Goal: Task Accomplishment & Management: Complete application form

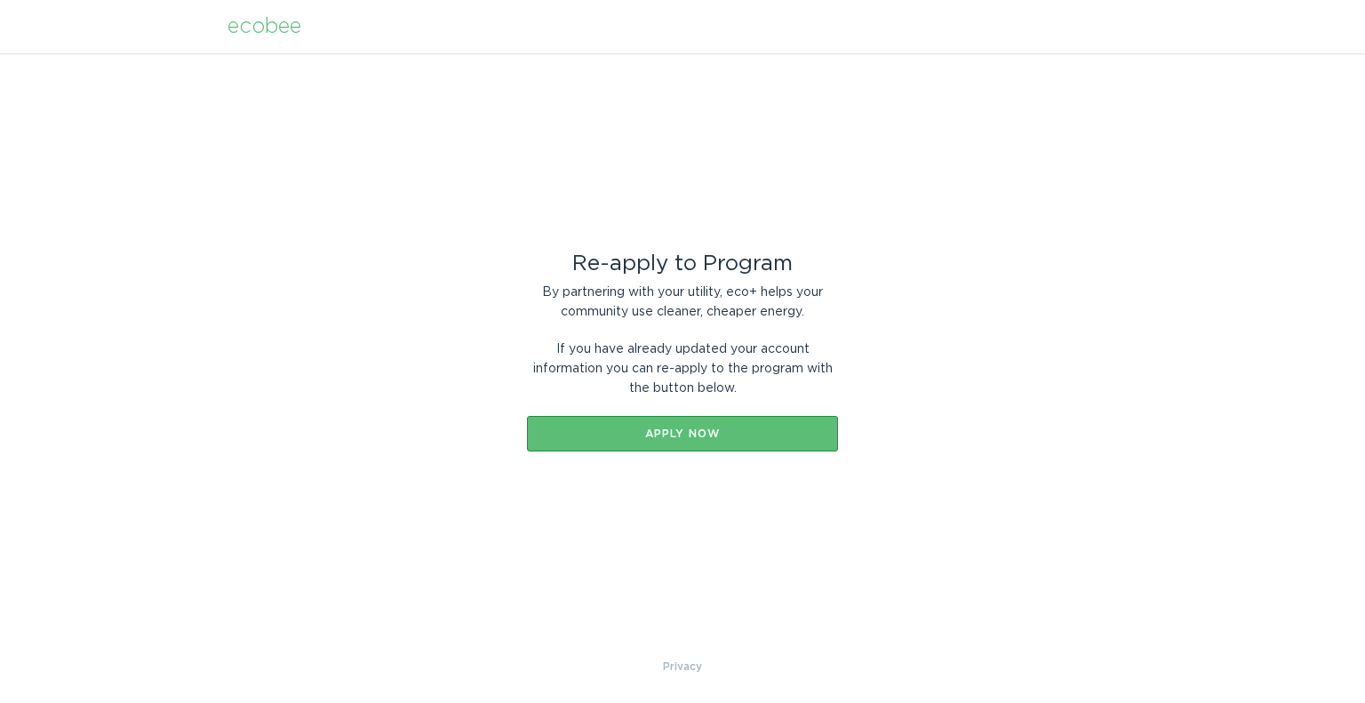
click at [271, 25] on div "ecobee" at bounding box center [265, 27] width 74 height 20
click at [270, 36] on div "ecobee" at bounding box center [265, 27] width 74 height 20
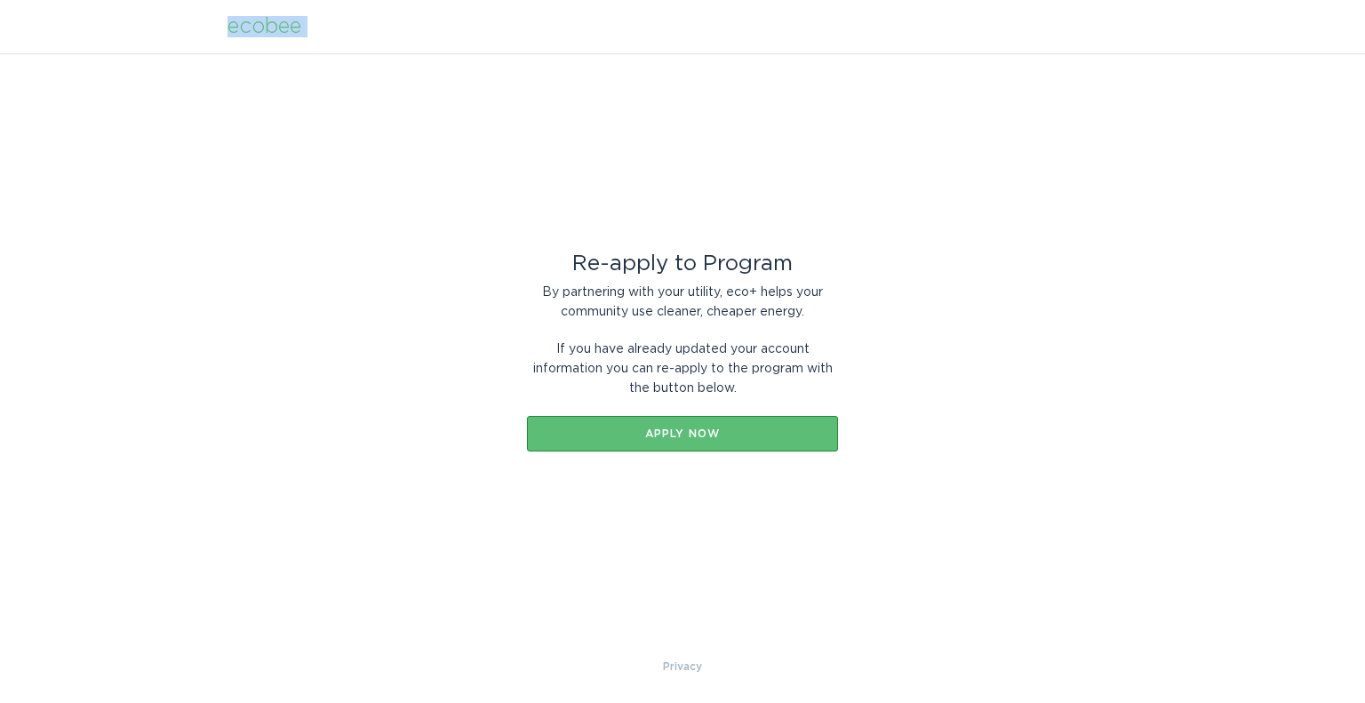
click at [270, 36] on div "ecobee" at bounding box center [265, 27] width 74 height 20
click at [270, 31] on div "ecobee" at bounding box center [265, 27] width 74 height 20
click at [740, 431] on div "Apply now" at bounding box center [682, 433] width 293 height 11
click at [665, 416] on button "Apply now" at bounding box center [682, 434] width 311 height 36
